Goal: Task Accomplishment & Management: Use online tool/utility

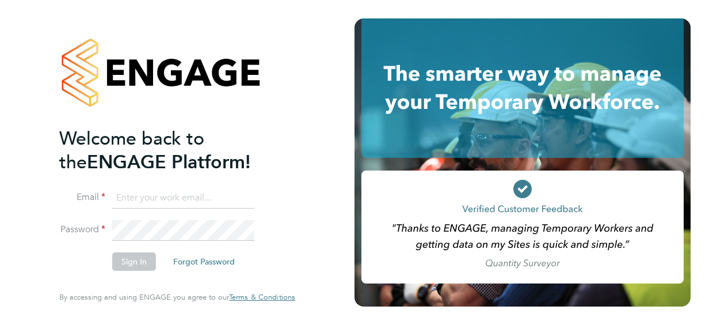
type input "[PERSON_NAME][EMAIL_ADDRESS][PERSON_NAME][DOMAIN_NAME]"
click at [130, 272] on li "Sign In Forgot Password" at bounding box center [171, 267] width 225 height 30
click at [123, 263] on button "Sign In" at bounding box center [134, 261] width 44 height 18
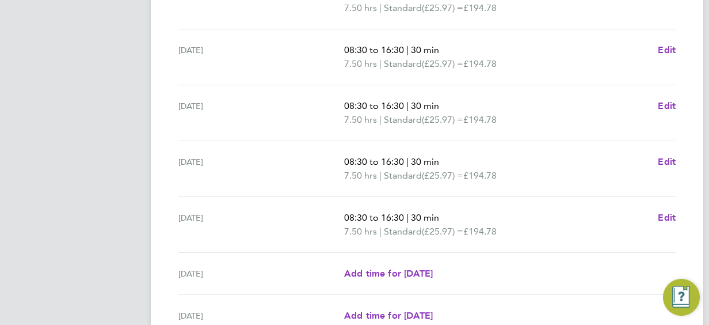
scroll to position [514, 0]
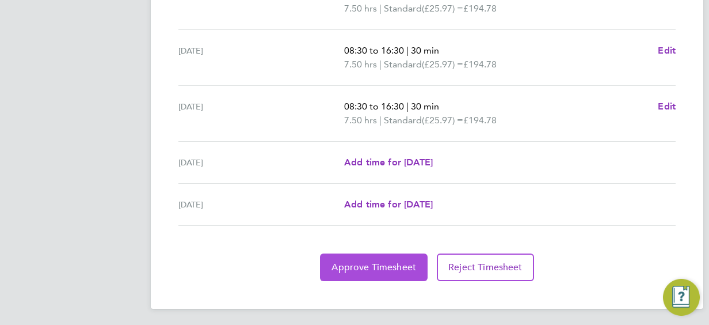
drag, startPoint x: 359, startPoint y: 271, endPoint x: 359, endPoint y: 257, distance: 13.8
click at [359, 257] on button "Approve Timesheet" at bounding box center [374, 267] width 108 height 28
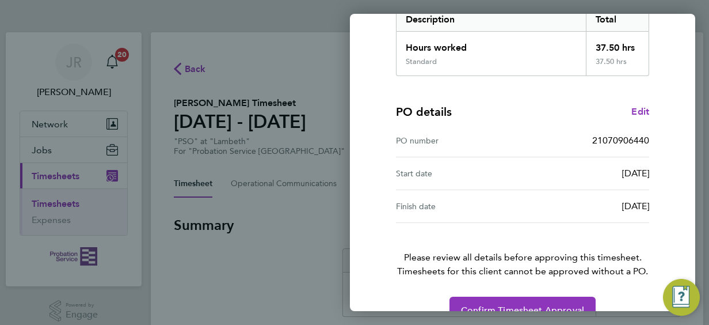
scroll to position [226, 0]
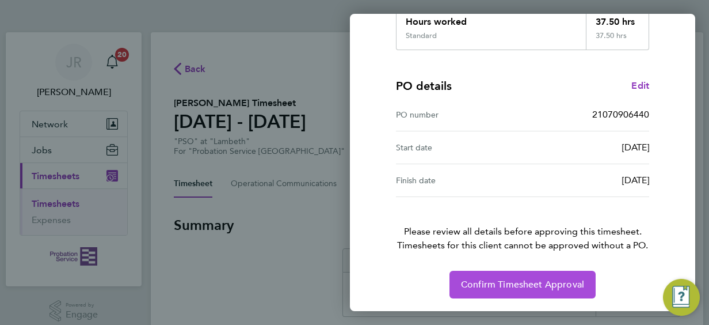
click at [528, 283] on span "Confirm Timesheet Approval" at bounding box center [522, 285] width 123 height 12
